Goal: Find specific page/section: Find specific page/section

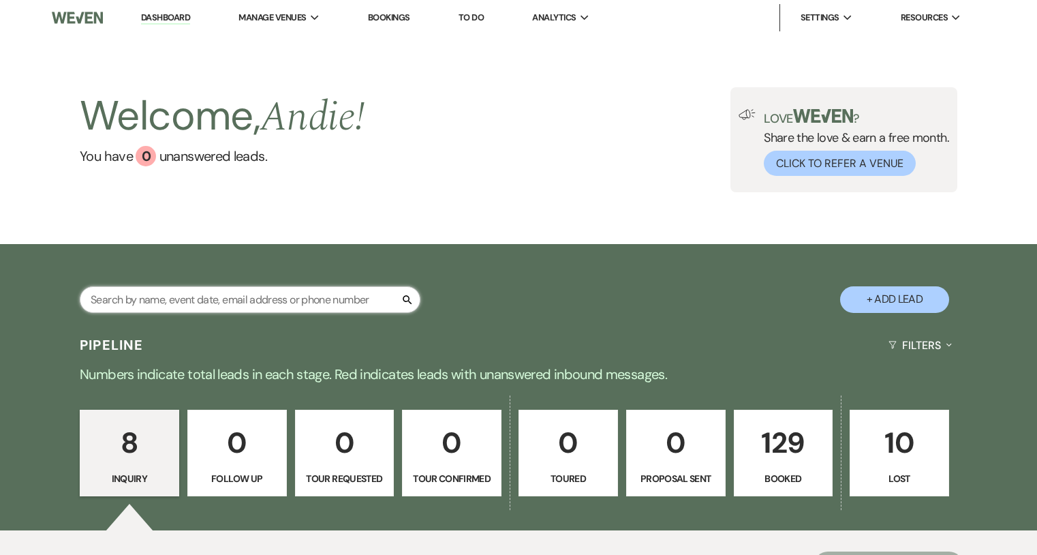
click at [285, 298] on input "text" at bounding box center [250, 299] width 341 height 27
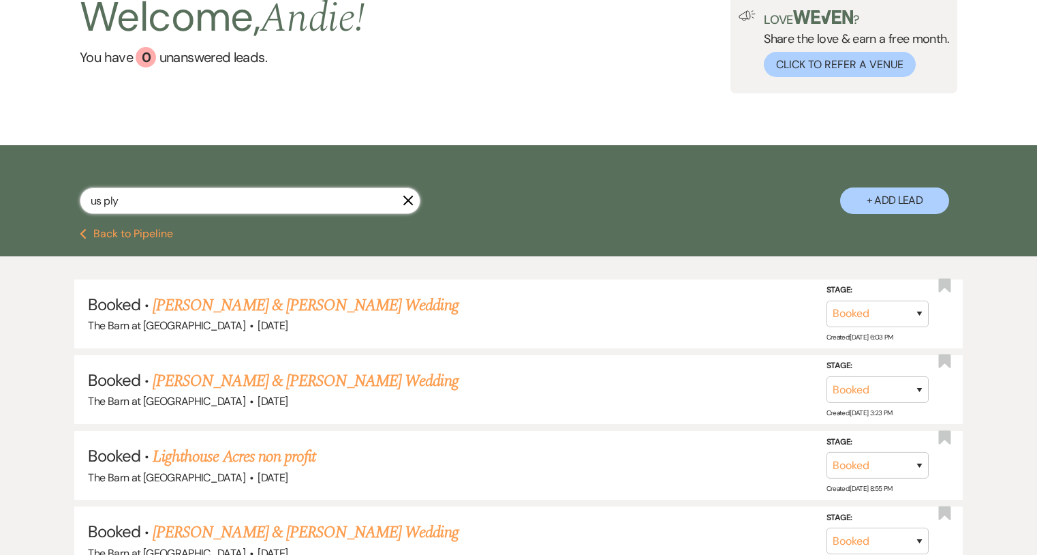
scroll to position [78, 0]
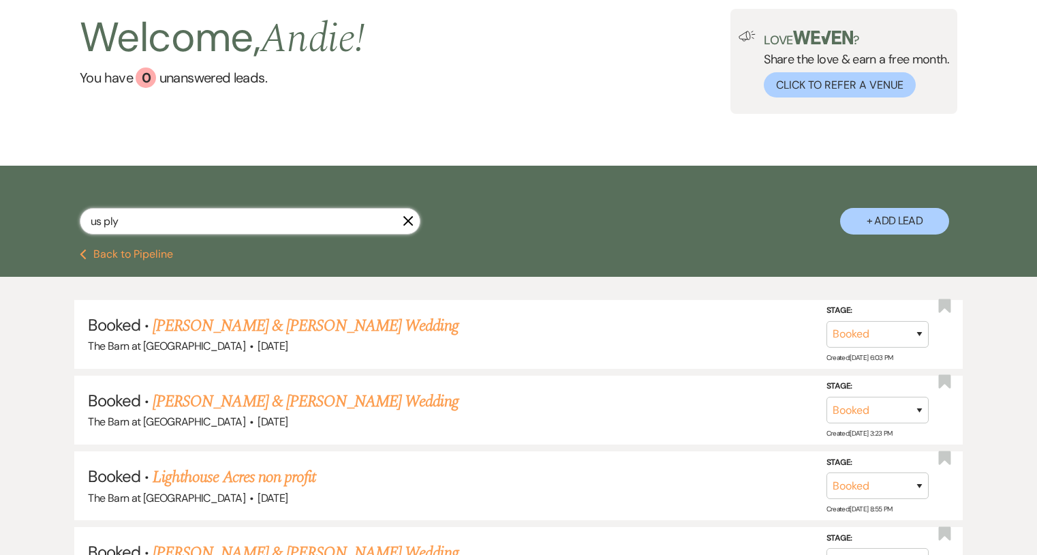
type input "us ply"
click at [409, 220] on use "button" at bounding box center [409, 220] width 10 height 10
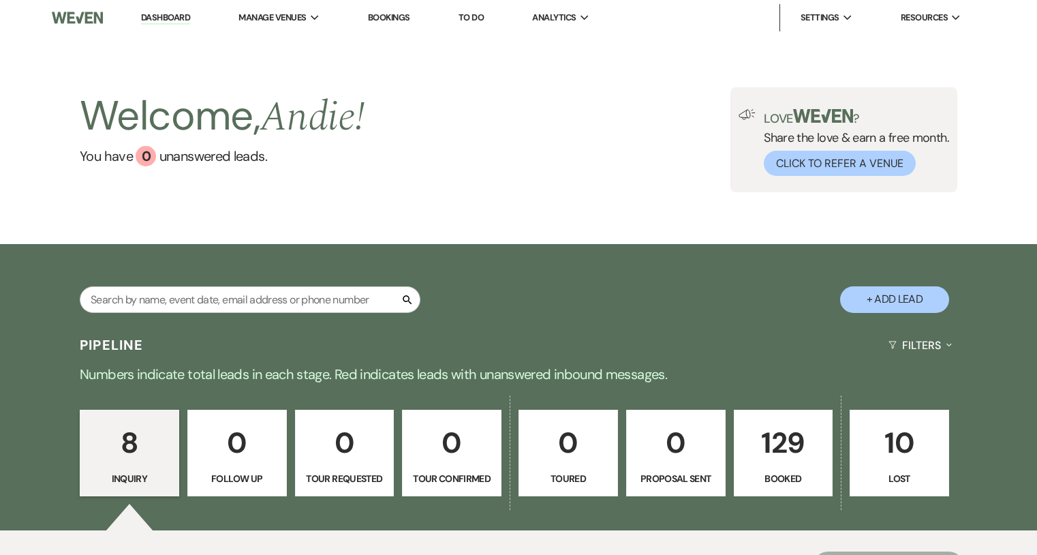
click at [244, 316] on div "Search" at bounding box center [250, 304] width 341 height 37
click at [245, 303] on input "text" at bounding box center [250, 299] width 341 height 27
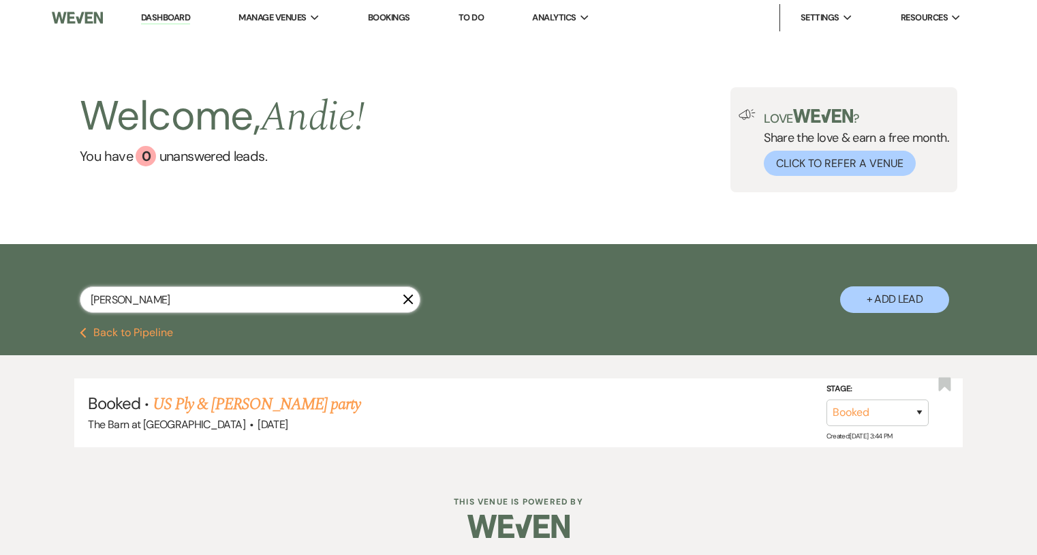
type input "[PERSON_NAME]"
drag, startPoint x: 245, startPoint y: 303, endPoint x: 324, endPoint y: 408, distance: 130.9
click at [324, 408] on link "US Ply & [PERSON_NAME] party" at bounding box center [257, 404] width 208 height 25
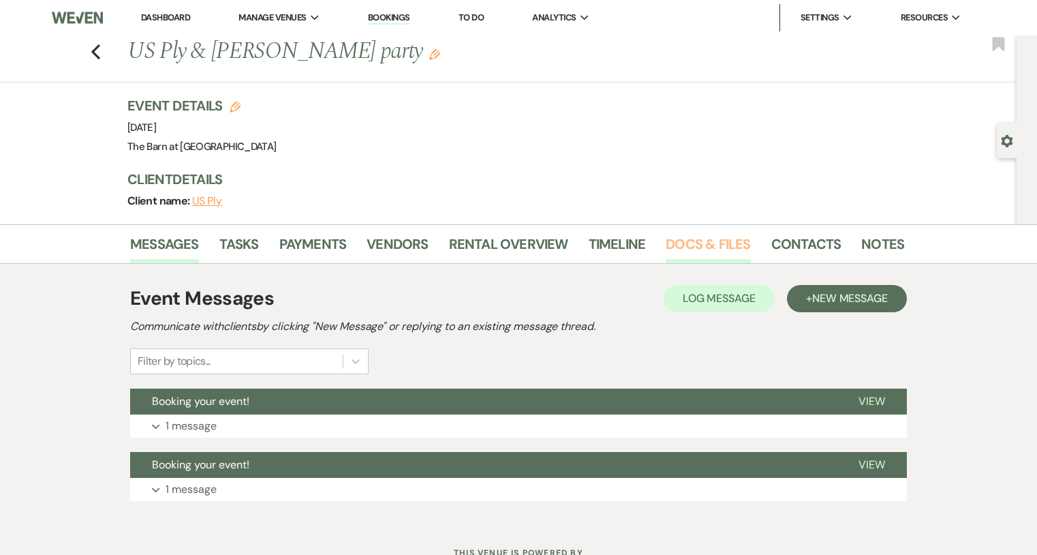
click at [714, 250] on link "Docs & Files" at bounding box center [708, 248] width 85 height 30
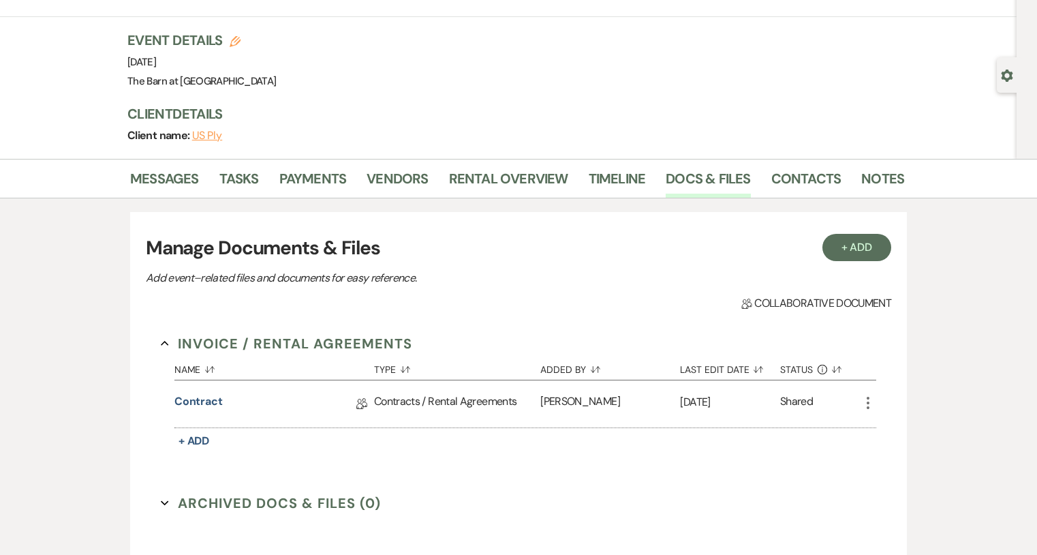
scroll to position [80, 0]
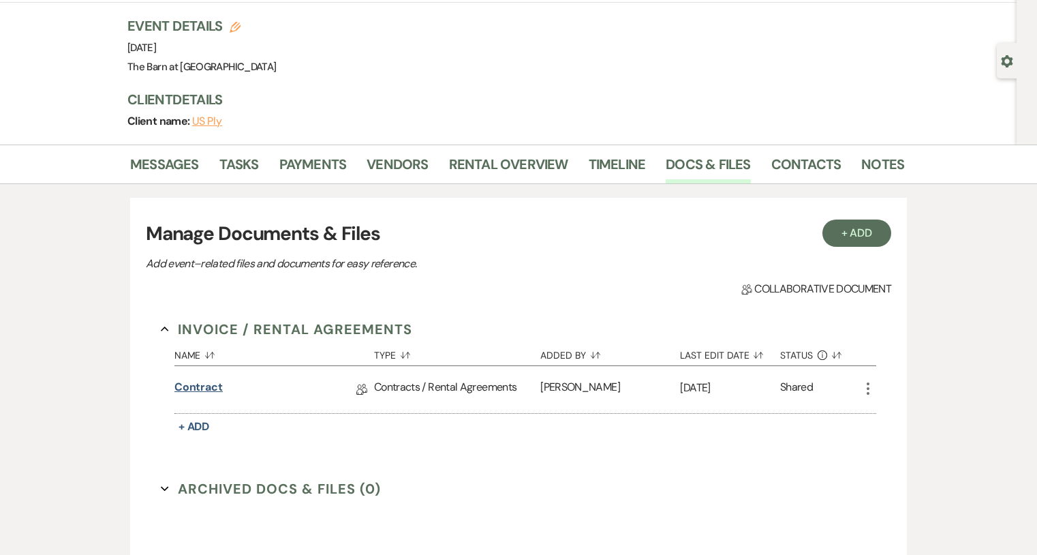
click at [194, 391] on link "Contract" at bounding box center [198, 389] width 48 height 21
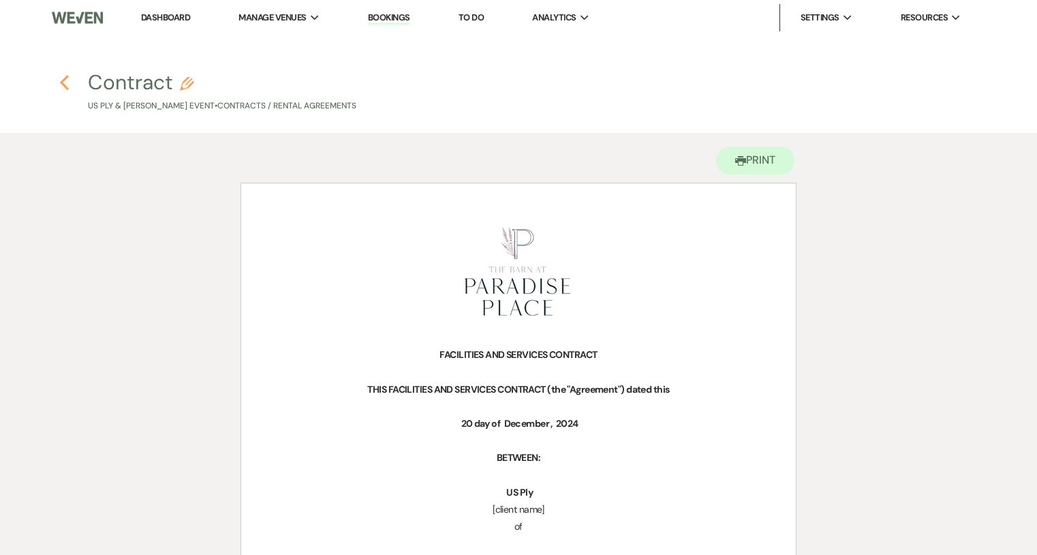
click at [66, 80] on icon "Previous" at bounding box center [64, 82] width 10 height 16
